Goal: Transaction & Acquisition: Book appointment/travel/reservation

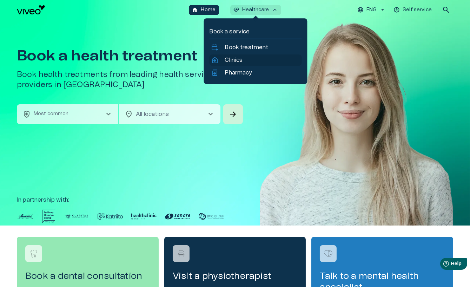
click at [233, 60] on p "Clinics" at bounding box center [234, 60] width 18 height 8
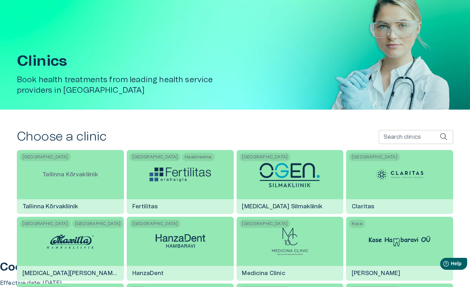
scroll to position [95, 0]
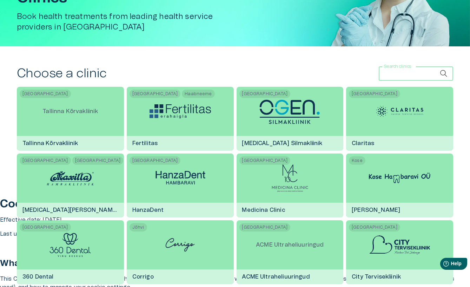
click at [384, 72] on input "Search clinics" at bounding box center [409, 74] width 61 height 14
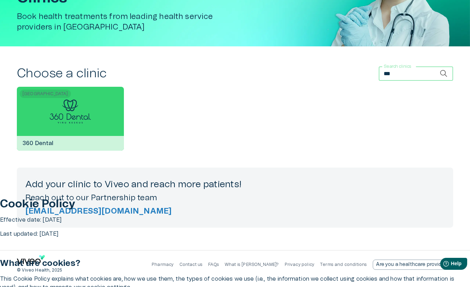
type input "***"
click at [107, 117] on div "Tallinn 360 Dental" at bounding box center [70, 119] width 107 height 64
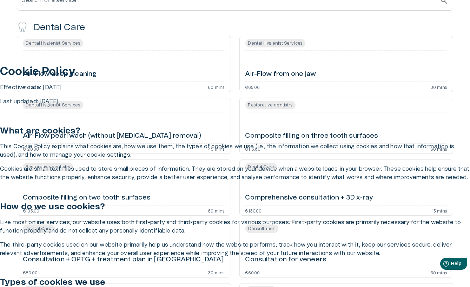
scroll to position [241, 0]
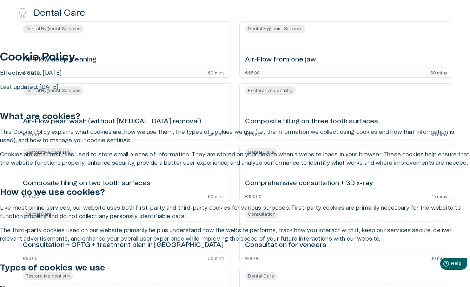
click at [288, 58] on h6 "Air-Flow from one jaw" at bounding box center [280, 59] width 71 height 9
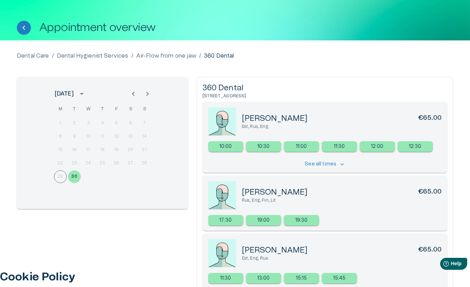
scroll to position [27, 0]
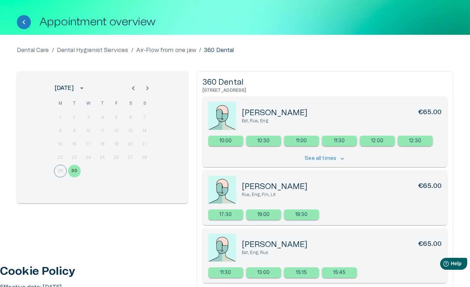
click at [149, 88] on icon "Next month" at bounding box center [147, 88] width 8 height 8
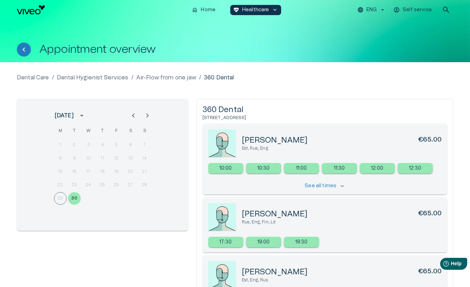
click at [149, 113] on icon "Next month" at bounding box center [147, 115] width 8 height 8
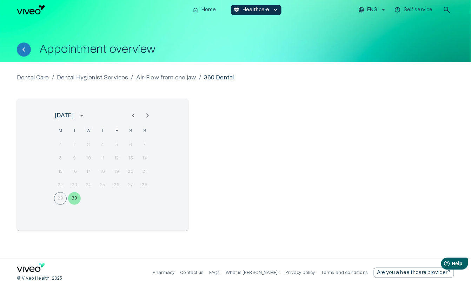
click at [132, 117] on div at bounding box center [140, 115] width 28 height 14
